Goal: Transaction & Acquisition: Book appointment/travel/reservation

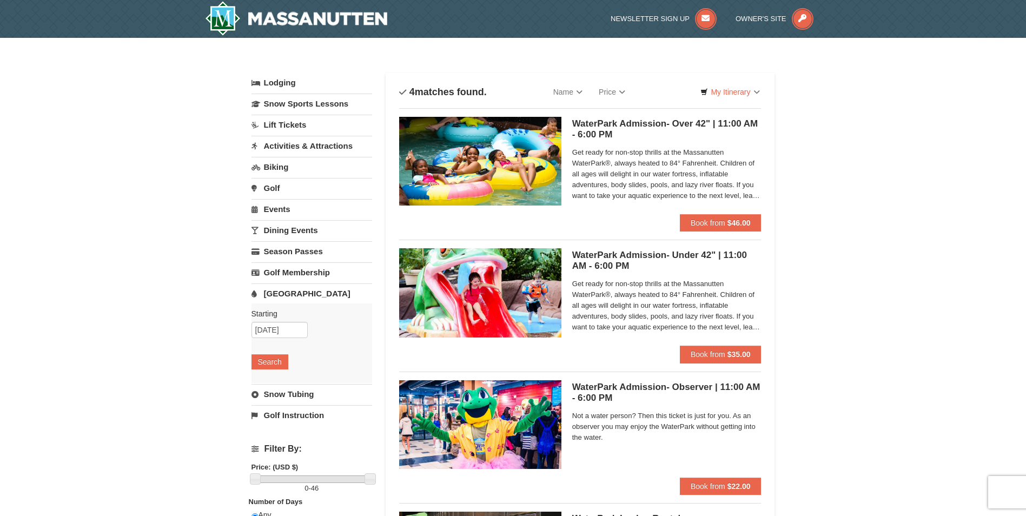
click at [325, 142] on link "Activities & Attractions" at bounding box center [311, 146] width 121 height 20
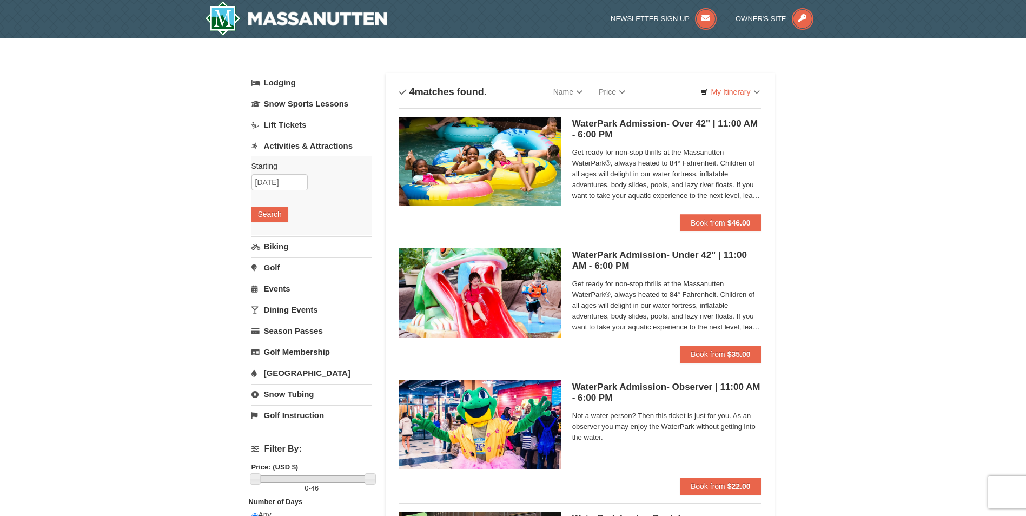
click at [283, 397] on link "Snow Tubing" at bounding box center [311, 394] width 121 height 20
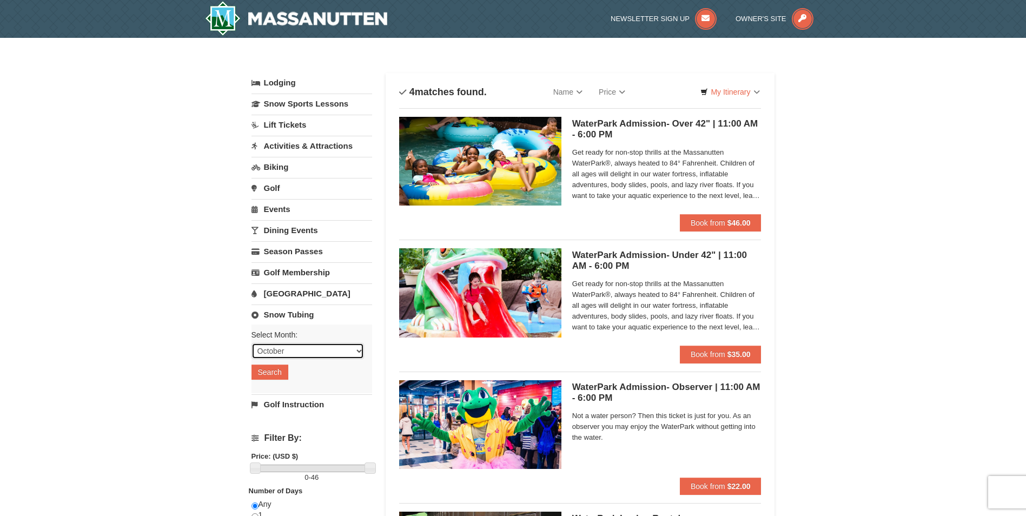
click at [355, 351] on select "October November December January February March April May June July August Sep…" at bounding box center [307, 351] width 112 height 16
select select "11"
click at [251, 343] on select "October November December January February March April May June July August Sep…" at bounding box center [307, 351] width 112 height 16
click at [274, 371] on button "Search" at bounding box center [269, 371] width 37 height 15
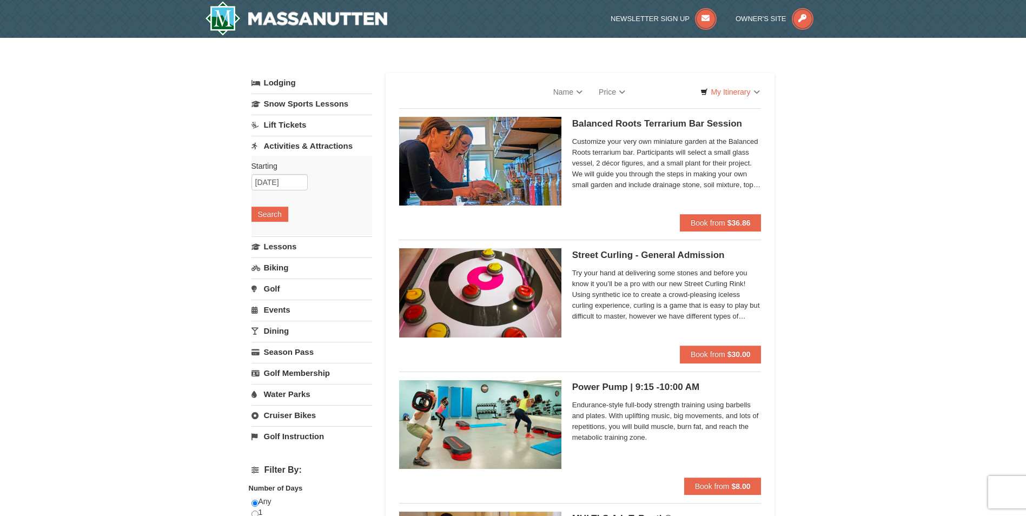
select select "10"
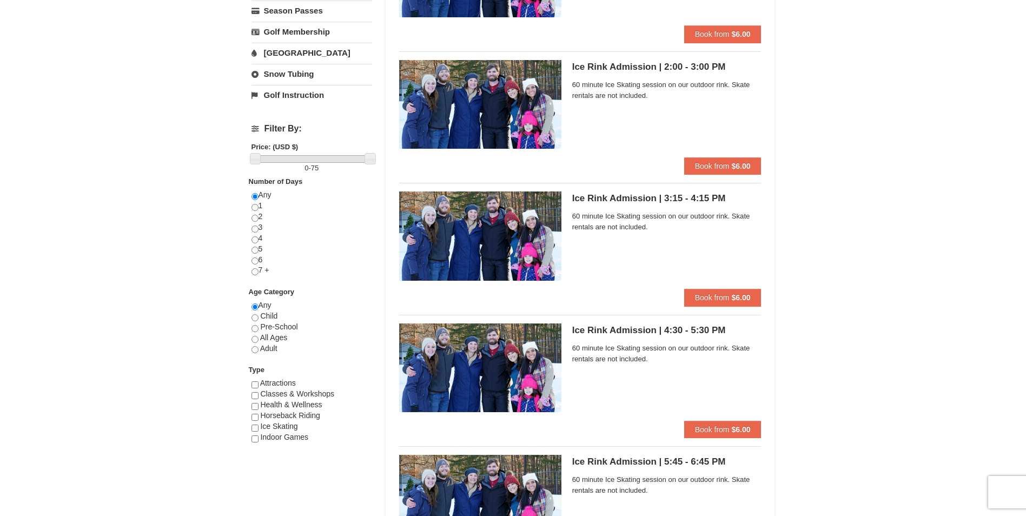
scroll to position [324, 0]
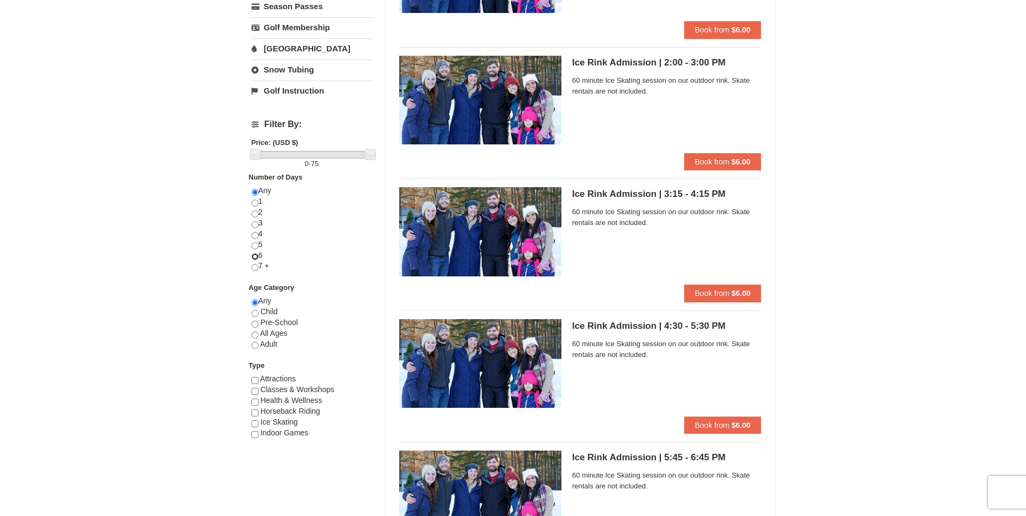
click at [255, 254] on input "radio" at bounding box center [254, 256] width 7 height 7
radio input "true"
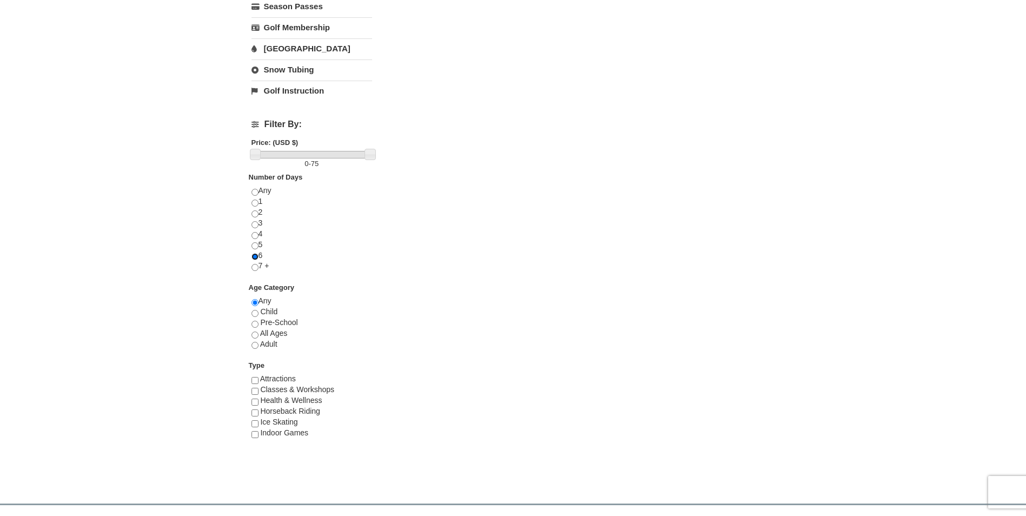
click at [254, 257] on input "radio" at bounding box center [254, 256] width 7 height 7
click at [254, 196] on input "radio" at bounding box center [254, 192] width 7 height 7
radio input "true"
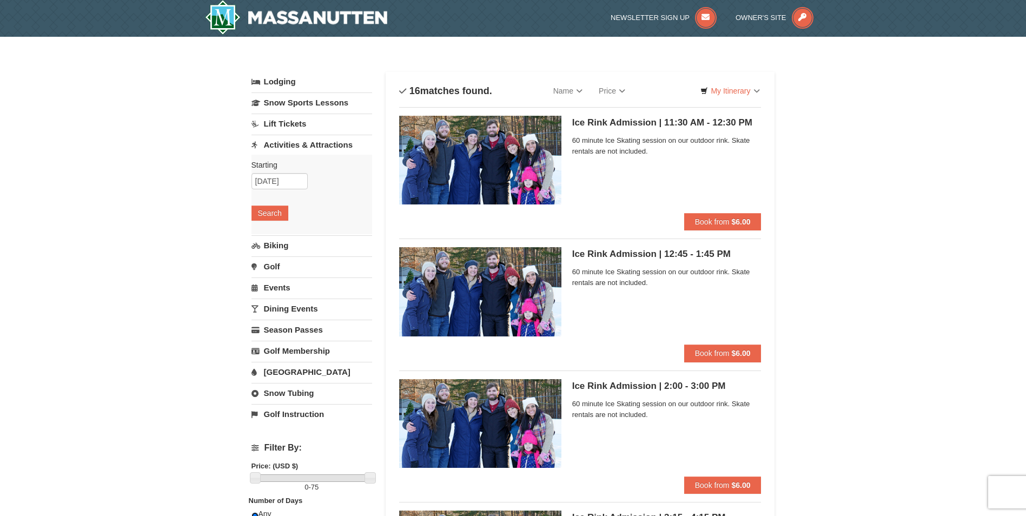
scroll to position [0, 0]
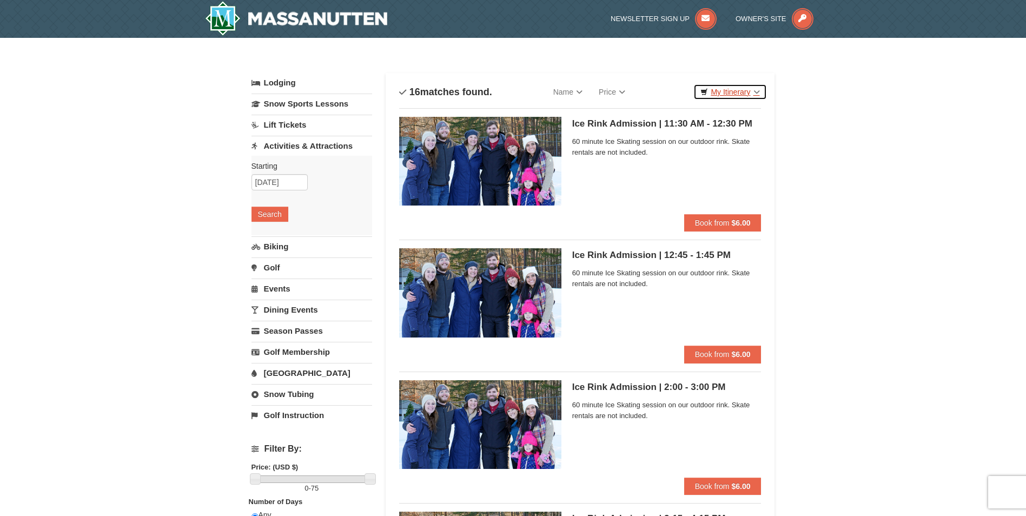
click at [760, 91] on link "My Itinerary" at bounding box center [729, 92] width 73 height 16
click at [728, 221] on span "Book from" at bounding box center [712, 222] width 35 height 9
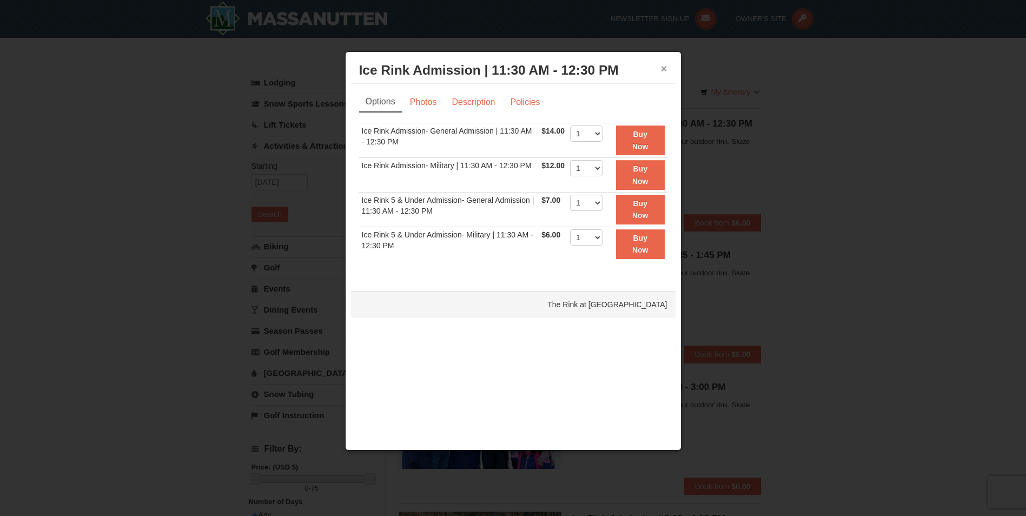
click at [664, 70] on button "×" at bounding box center [664, 68] width 6 height 11
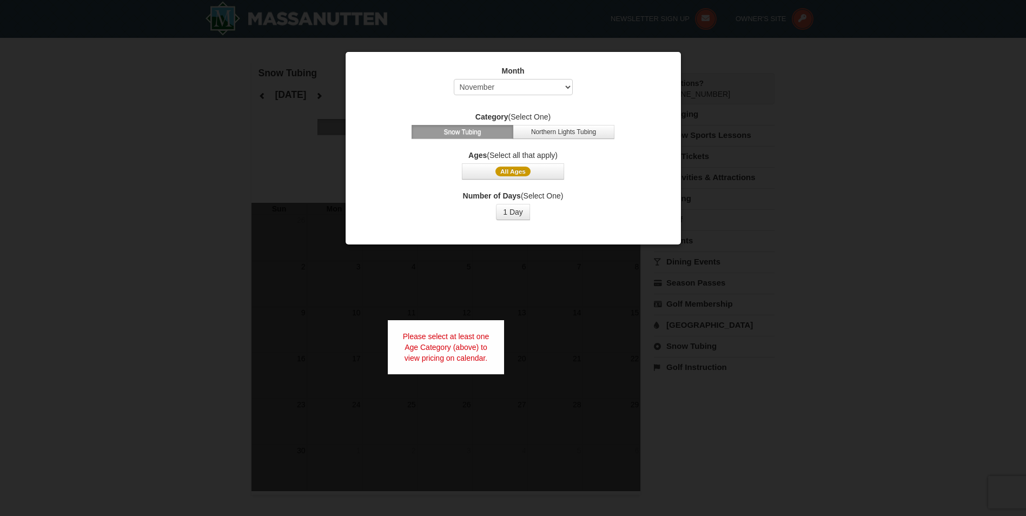
select select "11"
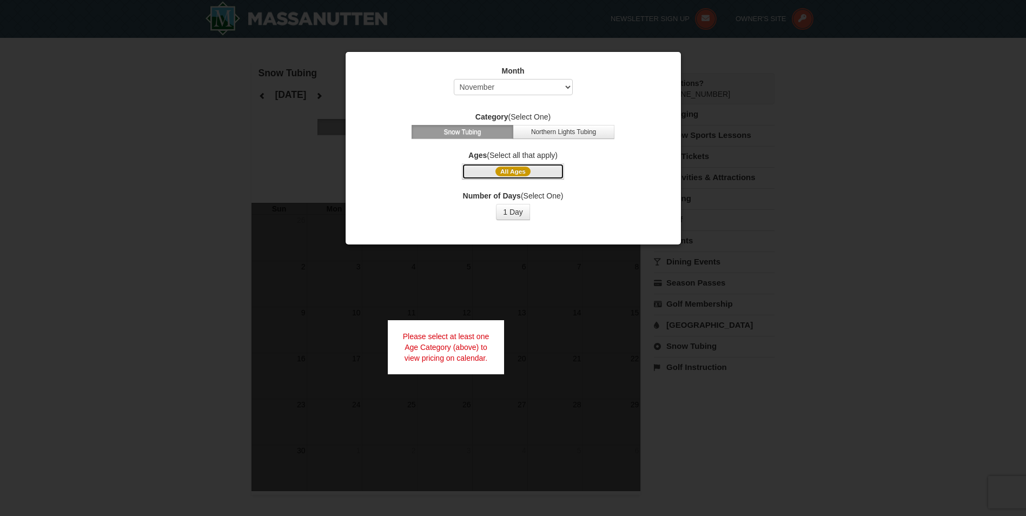
click at [511, 169] on span "All Ages" at bounding box center [512, 172] width 35 height 10
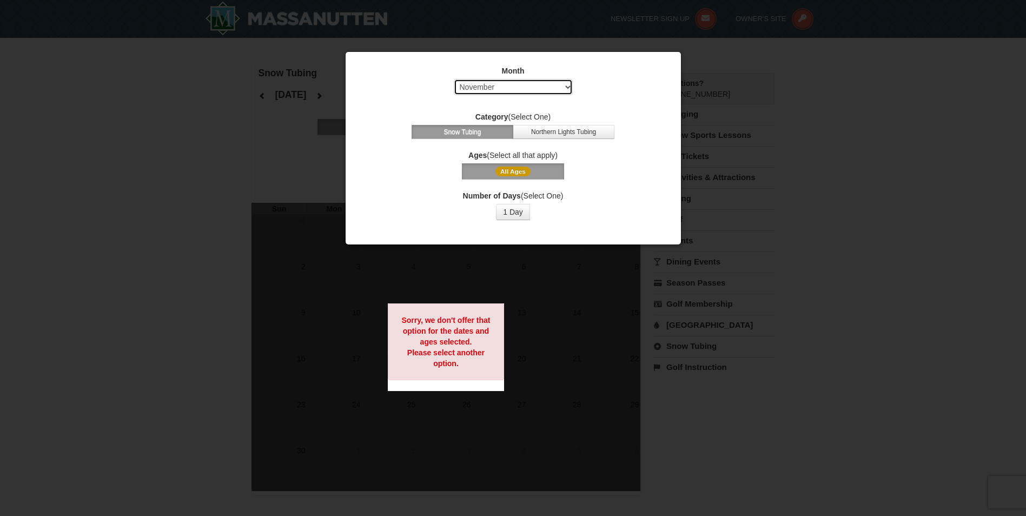
click at [567, 91] on select "Select October November December January February March April May June July Aug…" at bounding box center [513, 87] width 119 height 16
click at [568, 91] on select "Select October November December January February March April May June July Aug…" at bounding box center [513, 87] width 119 height 16
click at [558, 130] on button "Northern Lights Tubing" at bounding box center [564, 132] width 102 height 14
click at [189, 152] on div at bounding box center [513, 258] width 1026 height 516
